Goal: Task Accomplishment & Management: Manage account settings

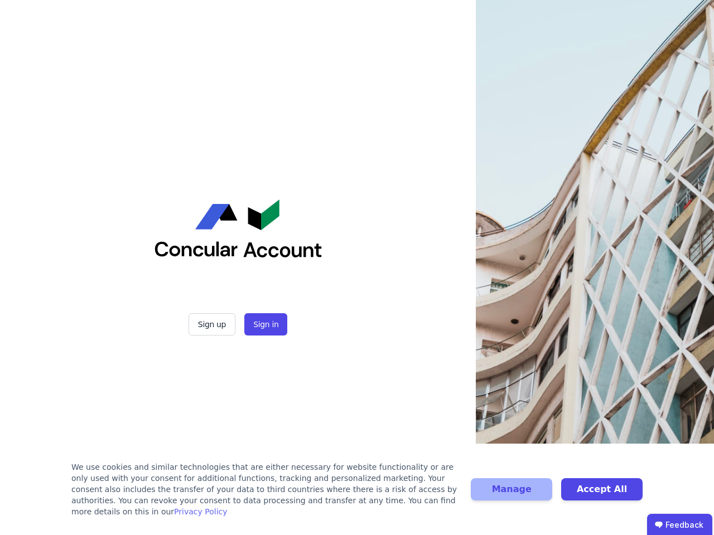
click at [357, 268] on div "Sign up Sign in" at bounding box center [238, 267] width 279 height 535
click at [213, 325] on button "Sign up" at bounding box center [212, 324] width 47 height 22
click at [264, 325] on button "Sign in" at bounding box center [265, 324] width 43 height 22
click at [357, 495] on div "We use cookies and similar technologies that are either necessary for website f…" at bounding box center [264, 490] width 386 height 56
click at [511, 495] on button "Manage" at bounding box center [511, 490] width 81 height 22
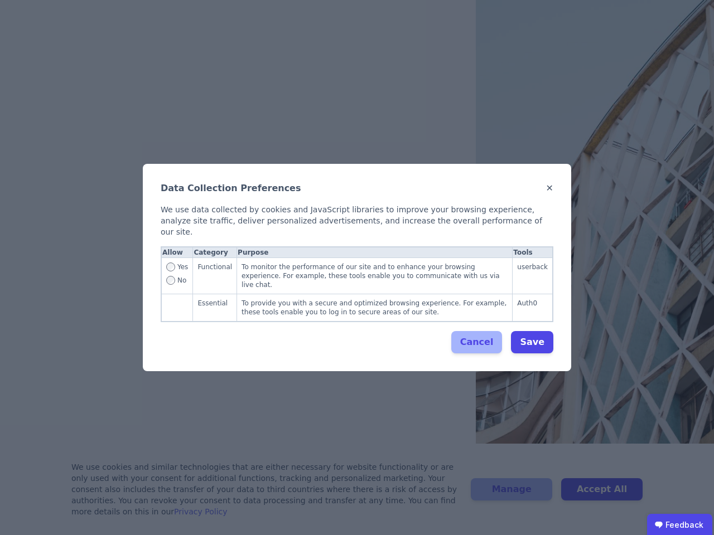
click at [602, 495] on div "Data Collection Preferences ✕ We use data collected by cookies and JavaScript l…" at bounding box center [357, 267] width 714 height 535
click at [679, 525] on ubdiv "Feedback" at bounding box center [679, 525] width 65 height 22
